Goal: Task Accomplishment & Management: Use online tool/utility

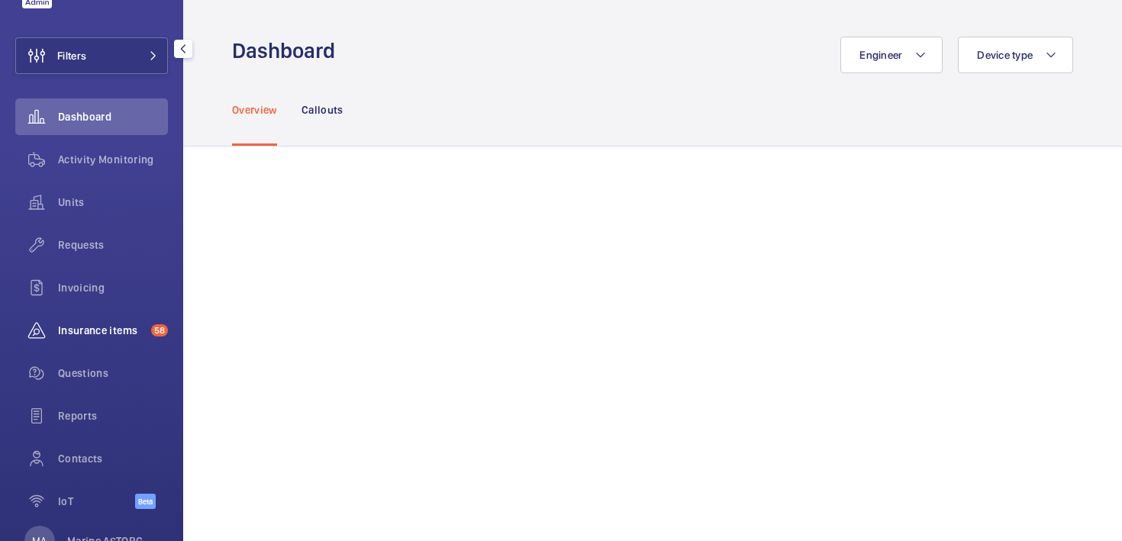
scroll to position [66, 0]
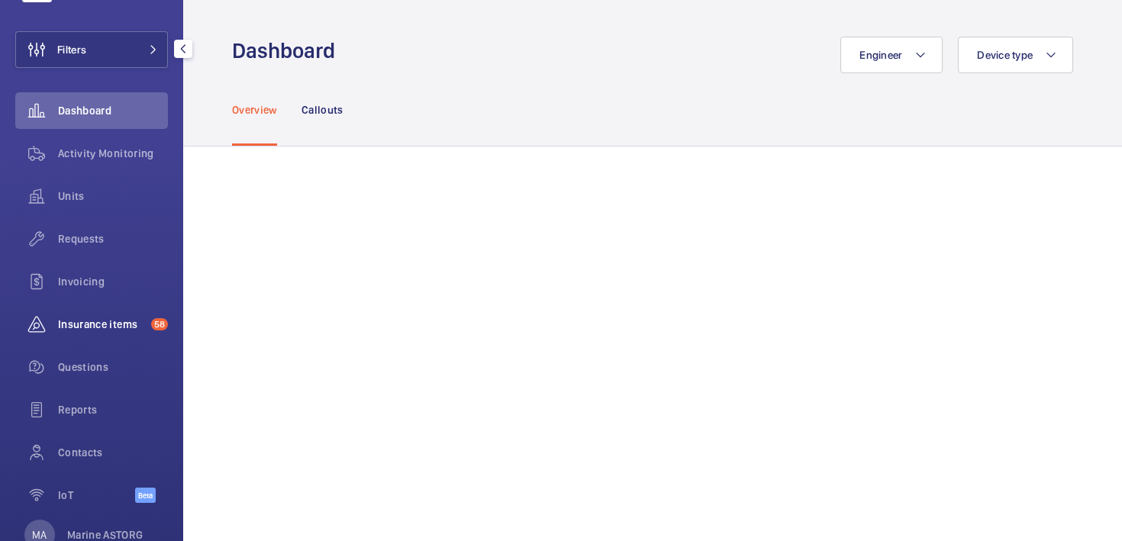
click at [76, 318] on span "Insurance items" at bounding box center [101, 324] width 87 height 15
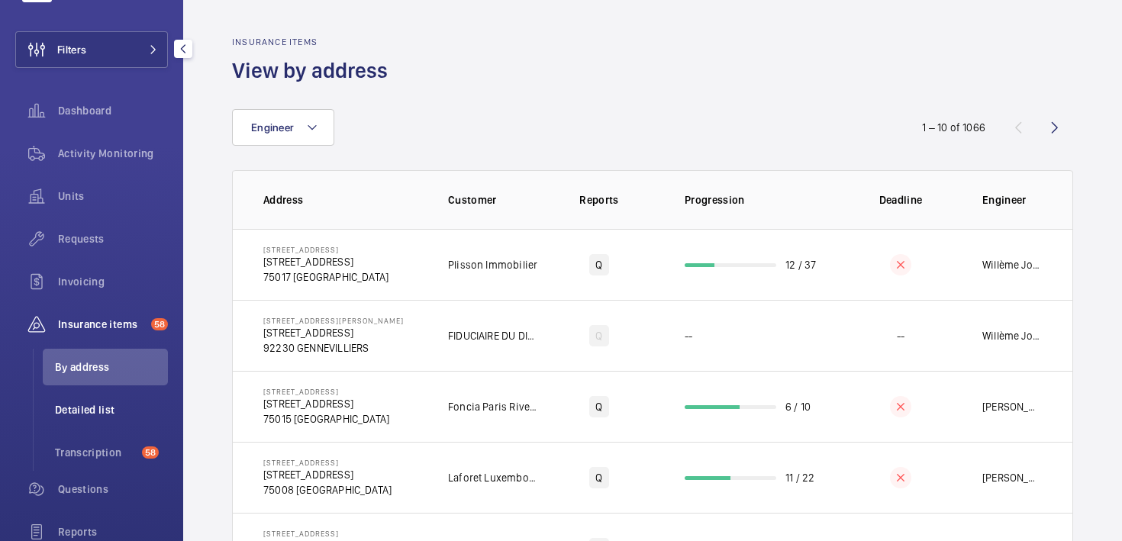
click at [78, 416] on span "Detailed list" at bounding box center [111, 409] width 113 height 15
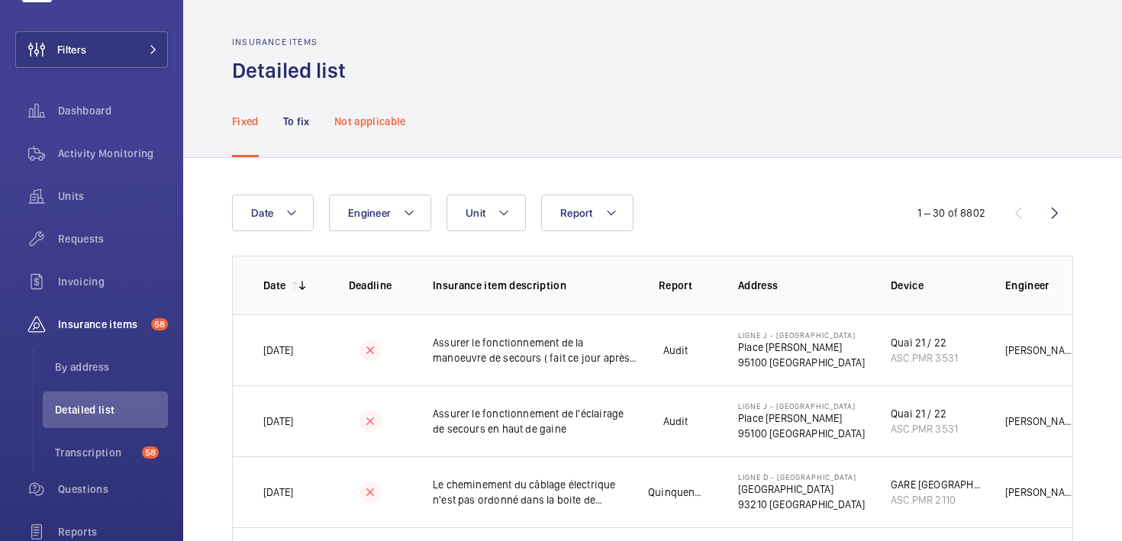
click at [369, 119] on p "Not applicable" at bounding box center [370, 121] width 72 height 15
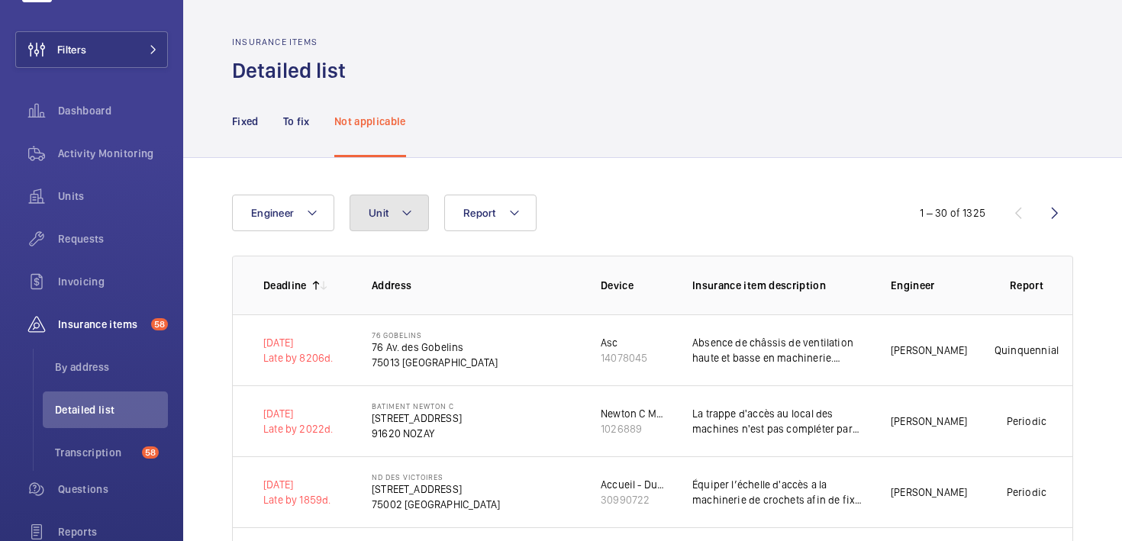
click at [380, 216] on span "Unit" at bounding box center [379, 213] width 20 height 12
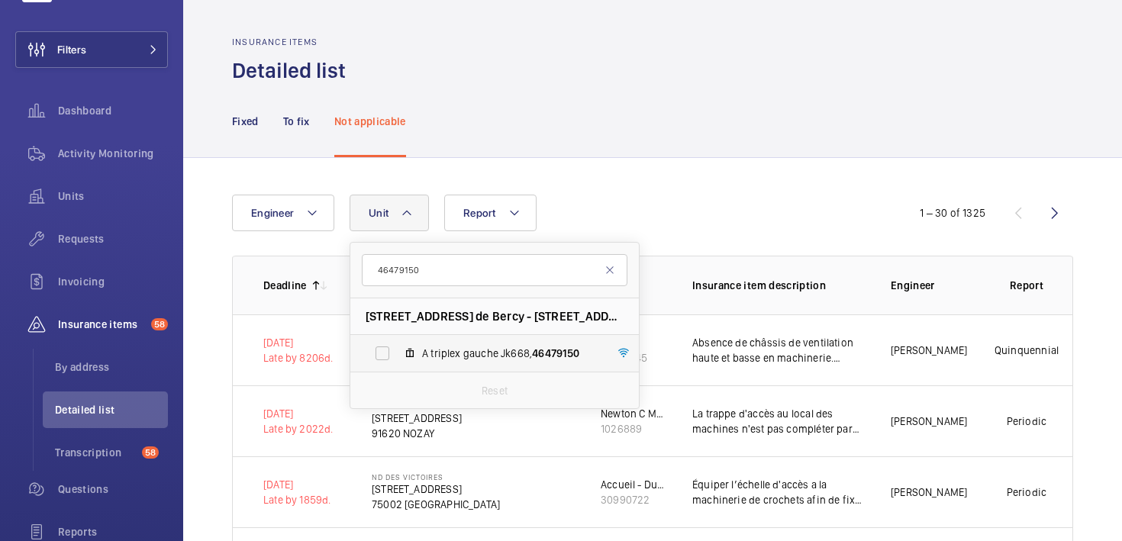
type input "46479150"
click at [475, 362] on label "A triplex gauche Jk668, 46479150" at bounding box center [482, 353] width 264 height 37
click at [398, 362] on input "A triplex gauche Jk668, 46479150" at bounding box center [382, 353] width 31 height 31
checkbox input "true"
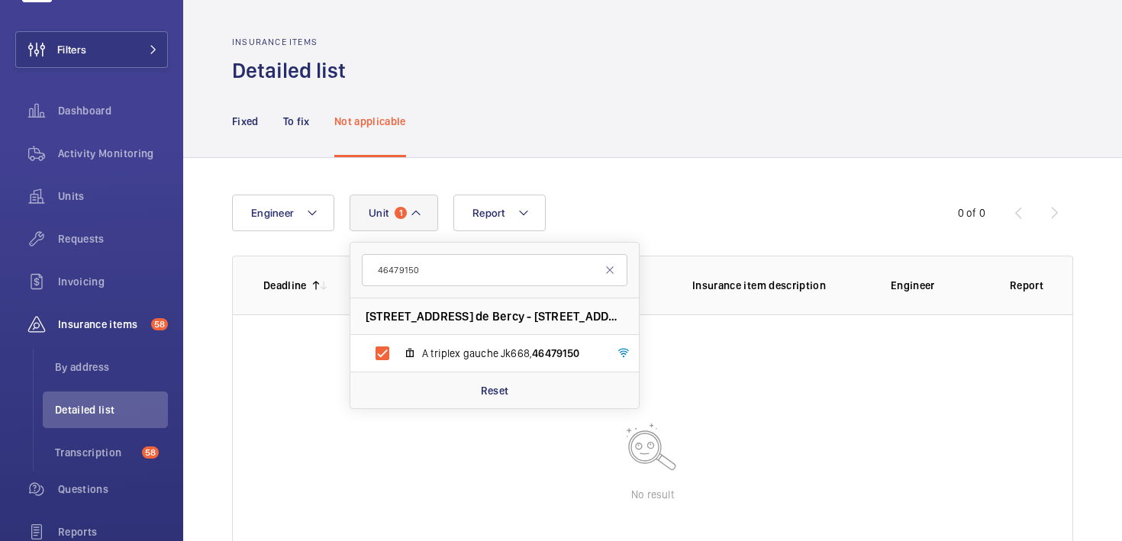
click at [651, 196] on div "Engineer Unit 1 46479150 [STREET_ADDRESS][GEOGRAPHIC_DATA] - [STREET_ADDRESS] A…" at bounding box center [561, 213] width 658 height 37
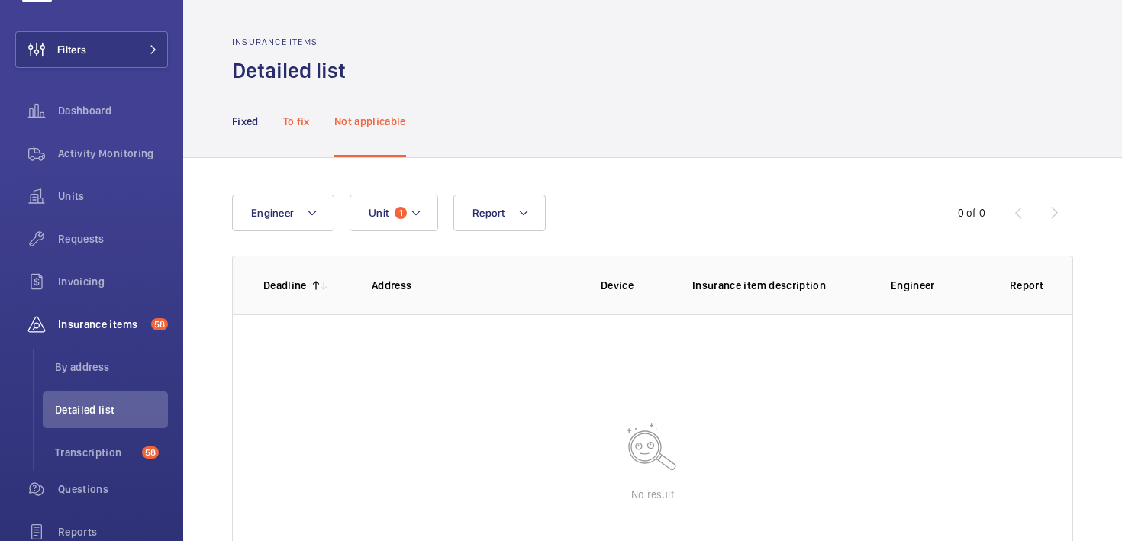
click at [288, 126] on p "To fix" at bounding box center [296, 121] width 27 height 15
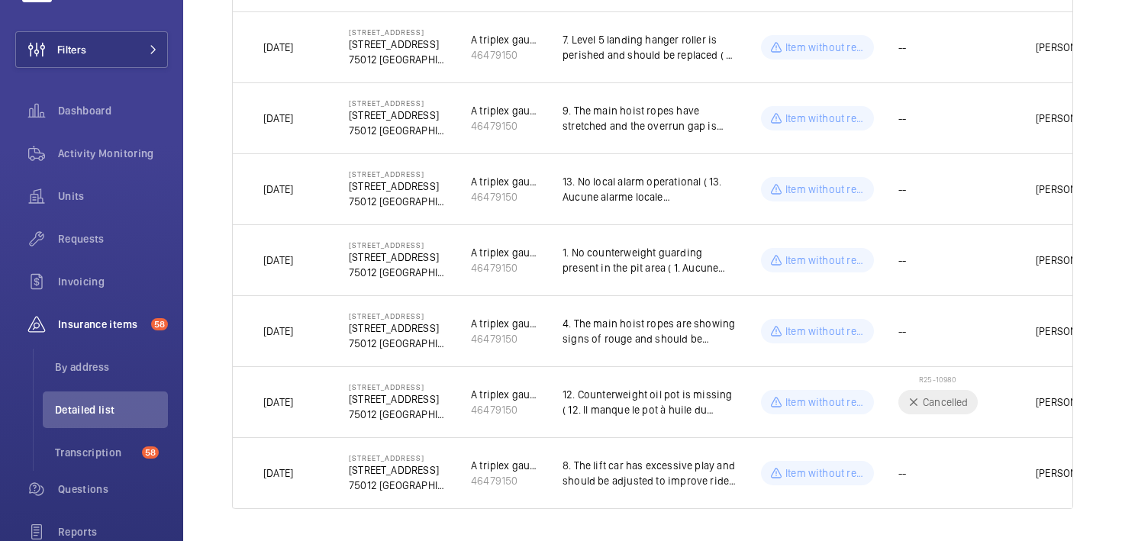
scroll to position [872, 0]
click at [635, 407] on p "12. Counterweight oil pot is missing ( 12. Il manque le pot à huile du contrepo…" at bounding box center [649, 400] width 174 height 31
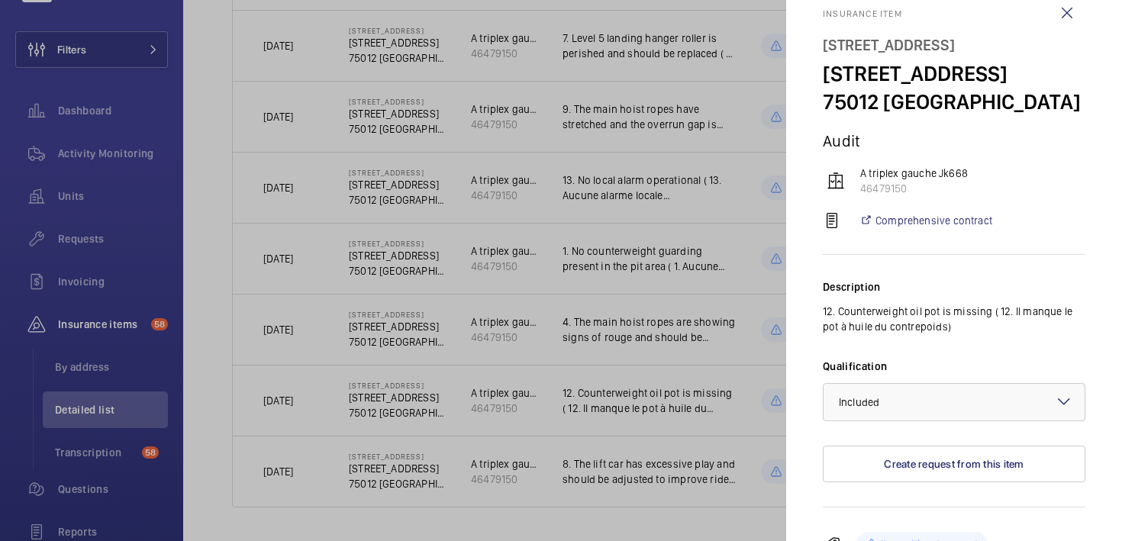
scroll to position [20, 0]
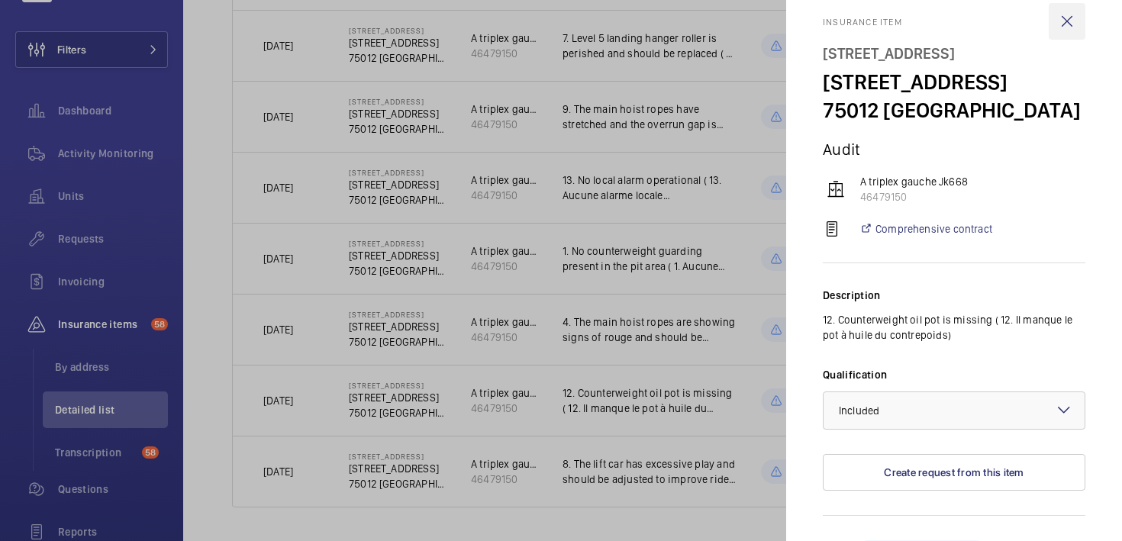
click at [1073, 27] on wm-front-icon-button at bounding box center [1067, 21] width 37 height 37
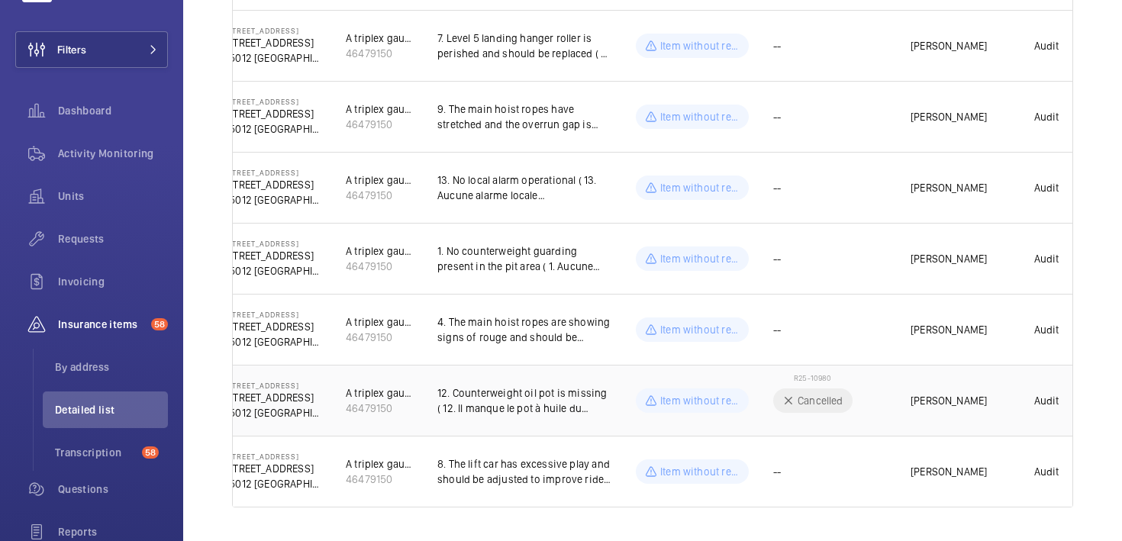
scroll to position [0, 129]
click at [884, 414] on td "[PERSON_NAME]" at bounding box center [939, 400] width 114 height 71
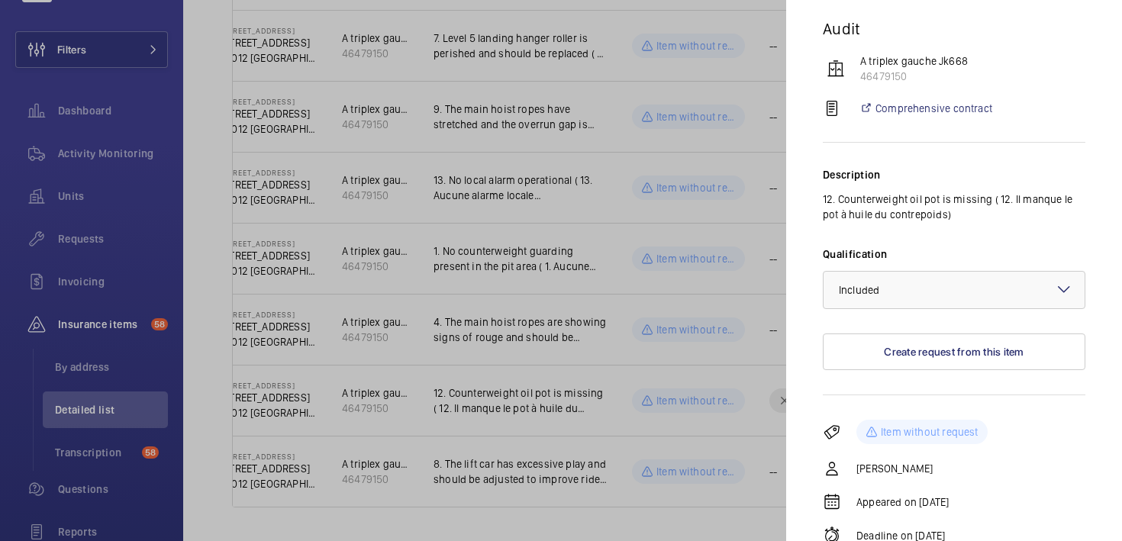
scroll to position [0, 0]
